Goal: Book appointment/travel/reservation

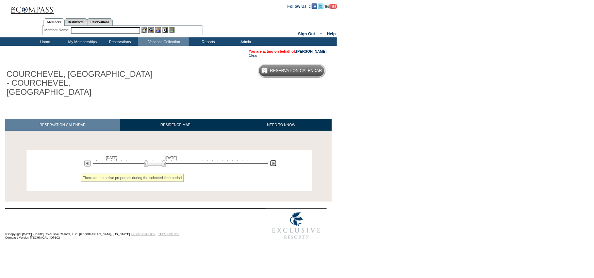
click at [274, 160] on img at bounding box center [273, 163] width 6 height 6
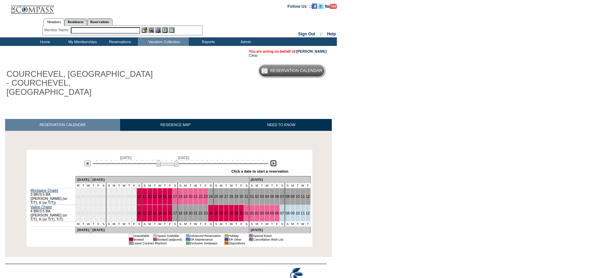
click at [274, 160] on img at bounding box center [273, 163] width 6 height 6
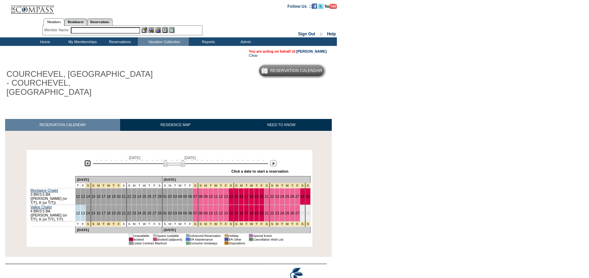
click at [85, 160] on img at bounding box center [87, 163] width 6 height 6
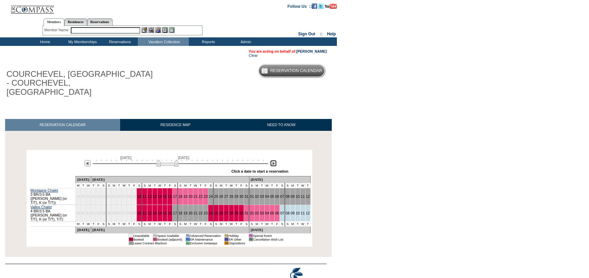
click at [272, 160] on img at bounding box center [273, 163] width 6 height 6
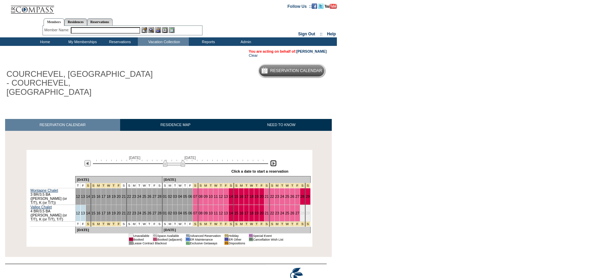
click at [272, 160] on img at bounding box center [273, 163] width 6 height 6
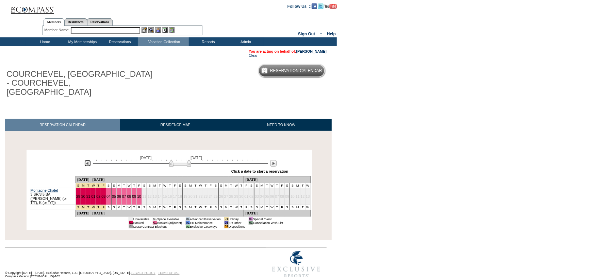
click at [84, 160] on img at bounding box center [87, 163] width 6 height 6
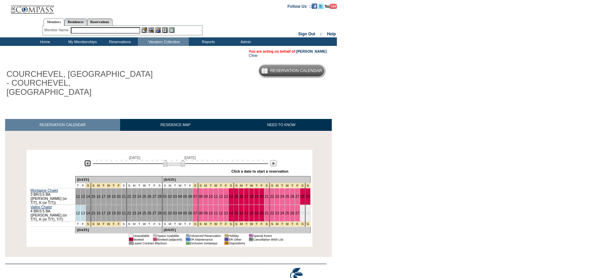
click at [89, 160] on img at bounding box center [87, 163] width 6 height 6
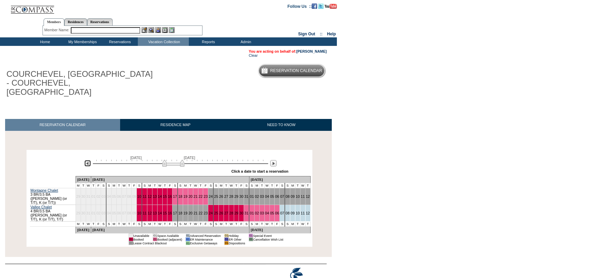
drag, startPoint x: 175, startPoint y: 157, endPoint x: 180, endPoint y: 157, distance: 5.8
click at [180, 160] on img at bounding box center [173, 163] width 22 height 7
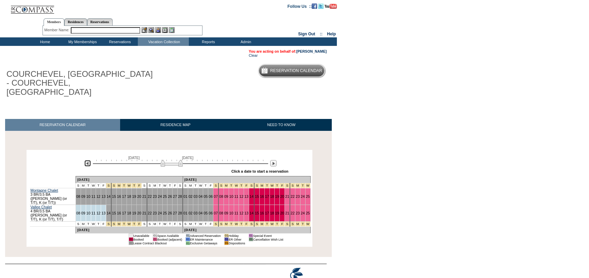
click at [163, 160] on img at bounding box center [172, 163] width 22 height 7
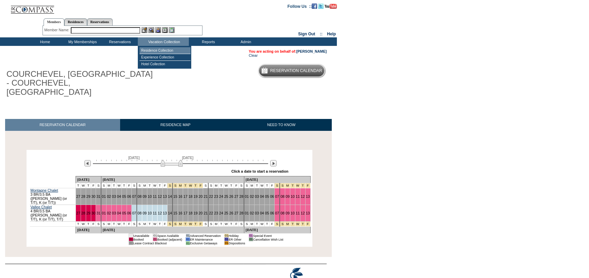
click at [167, 48] on td "Residence Collection" at bounding box center [165, 50] width 51 height 7
